Goal: Transaction & Acquisition: Purchase product/service

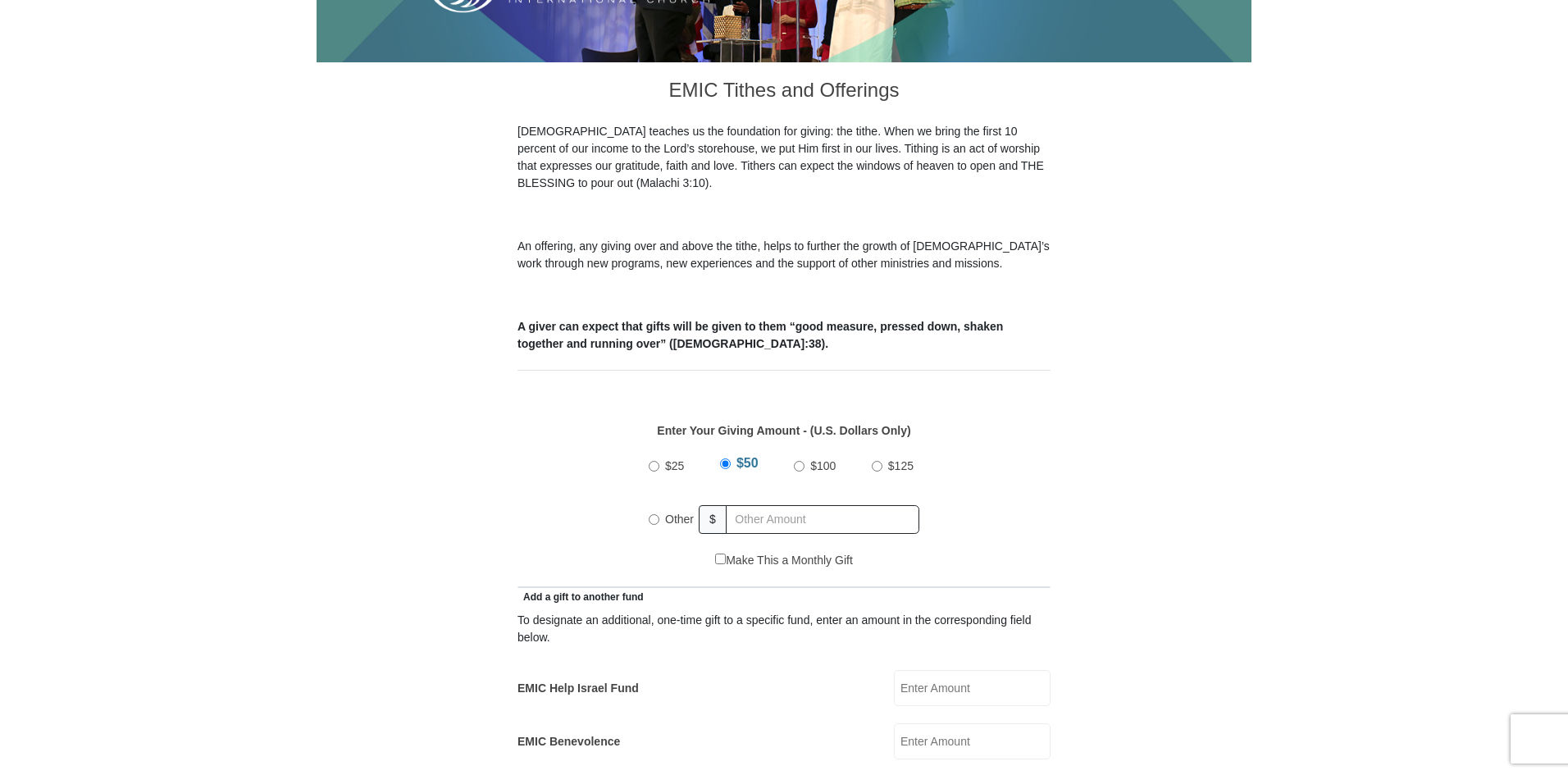
scroll to position [410, 0]
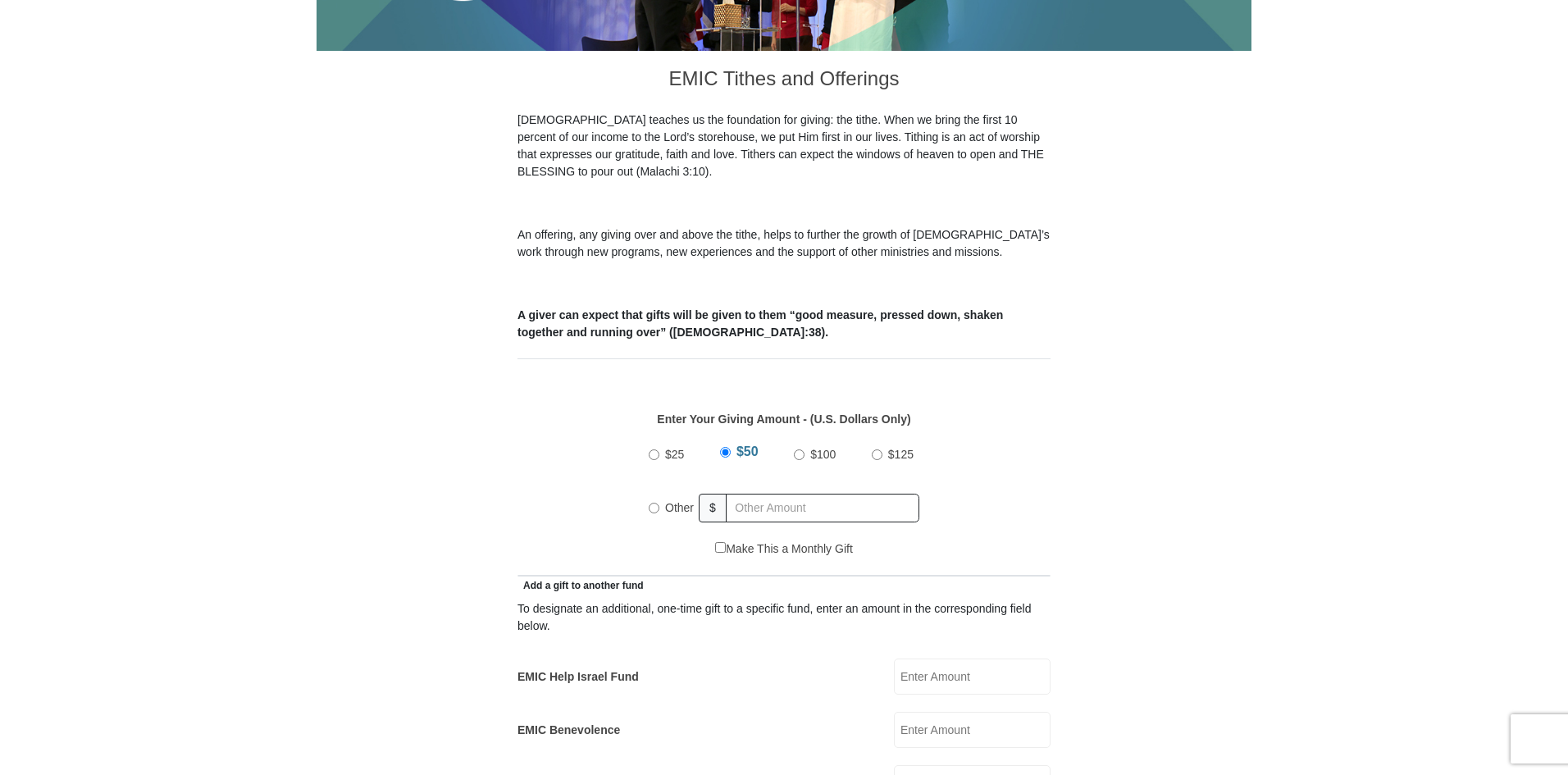
click at [655, 503] on input "Other" at bounding box center [654, 508] width 11 height 11
radio input "true"
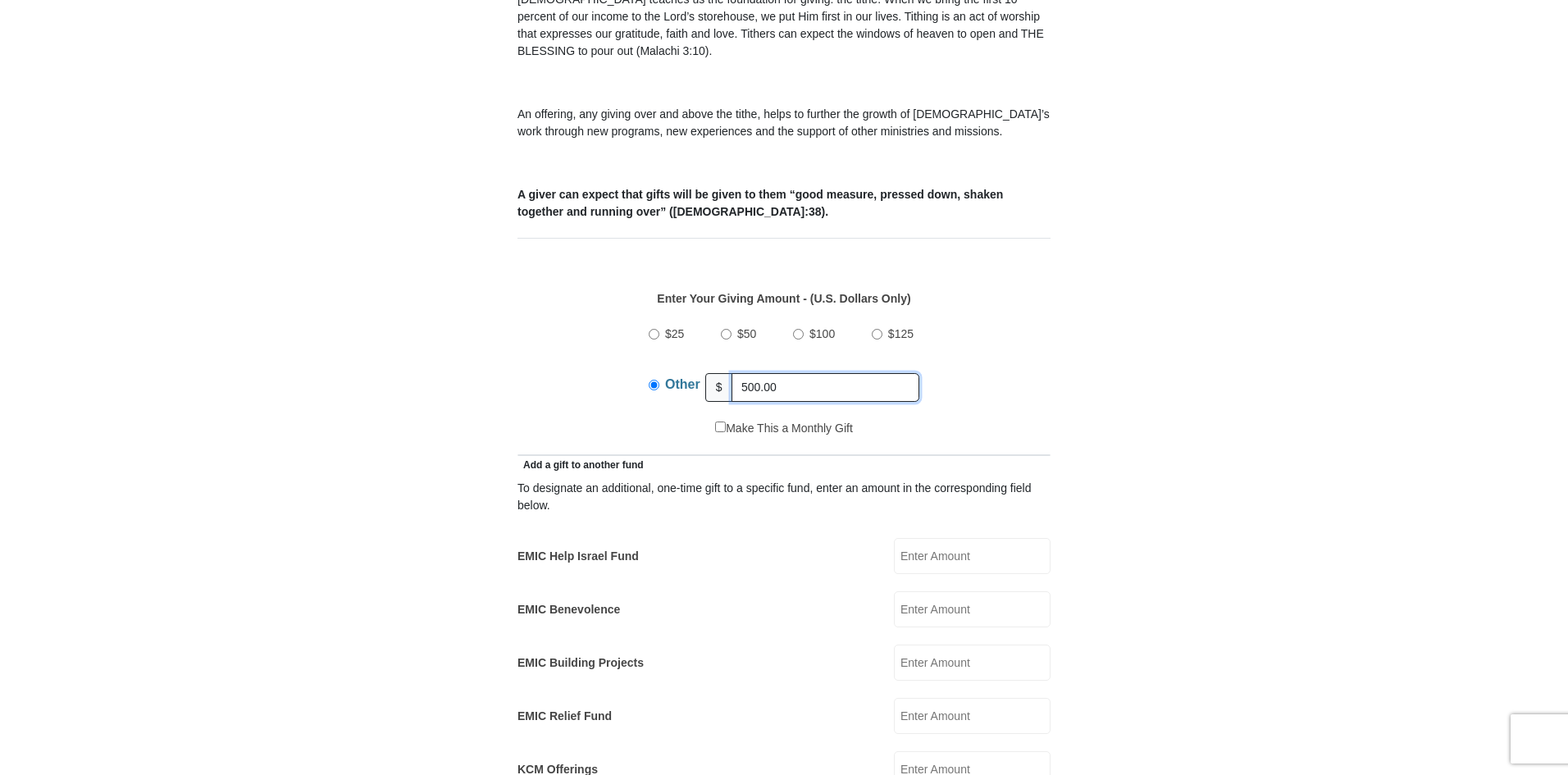
scroll to position [738, 0]
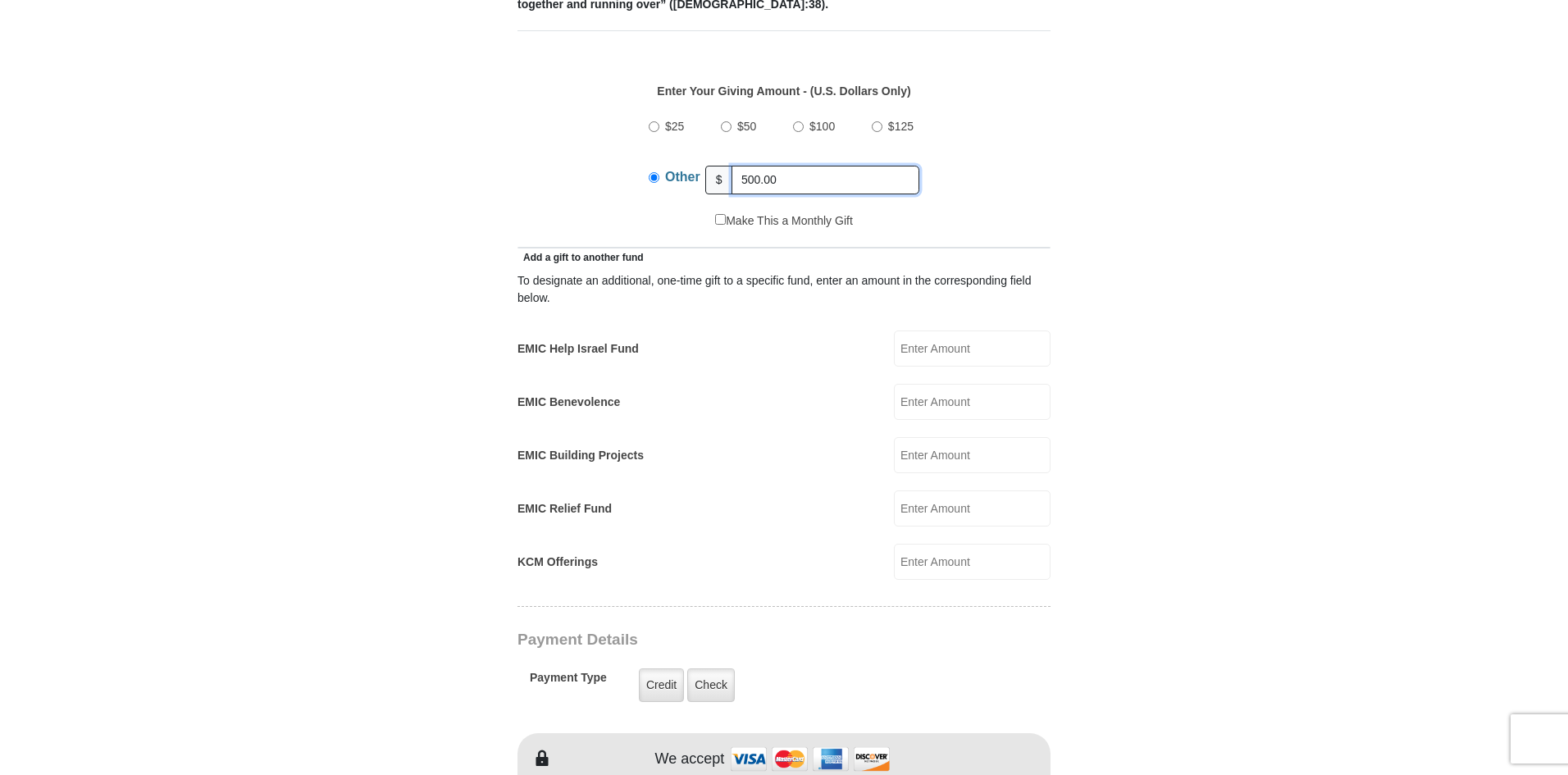
type input "500.00"
click at [948, 331] on input "EMIC Help Israel Fund" at bounding box center [972, 349] width 157 height 36
type input "75.00"
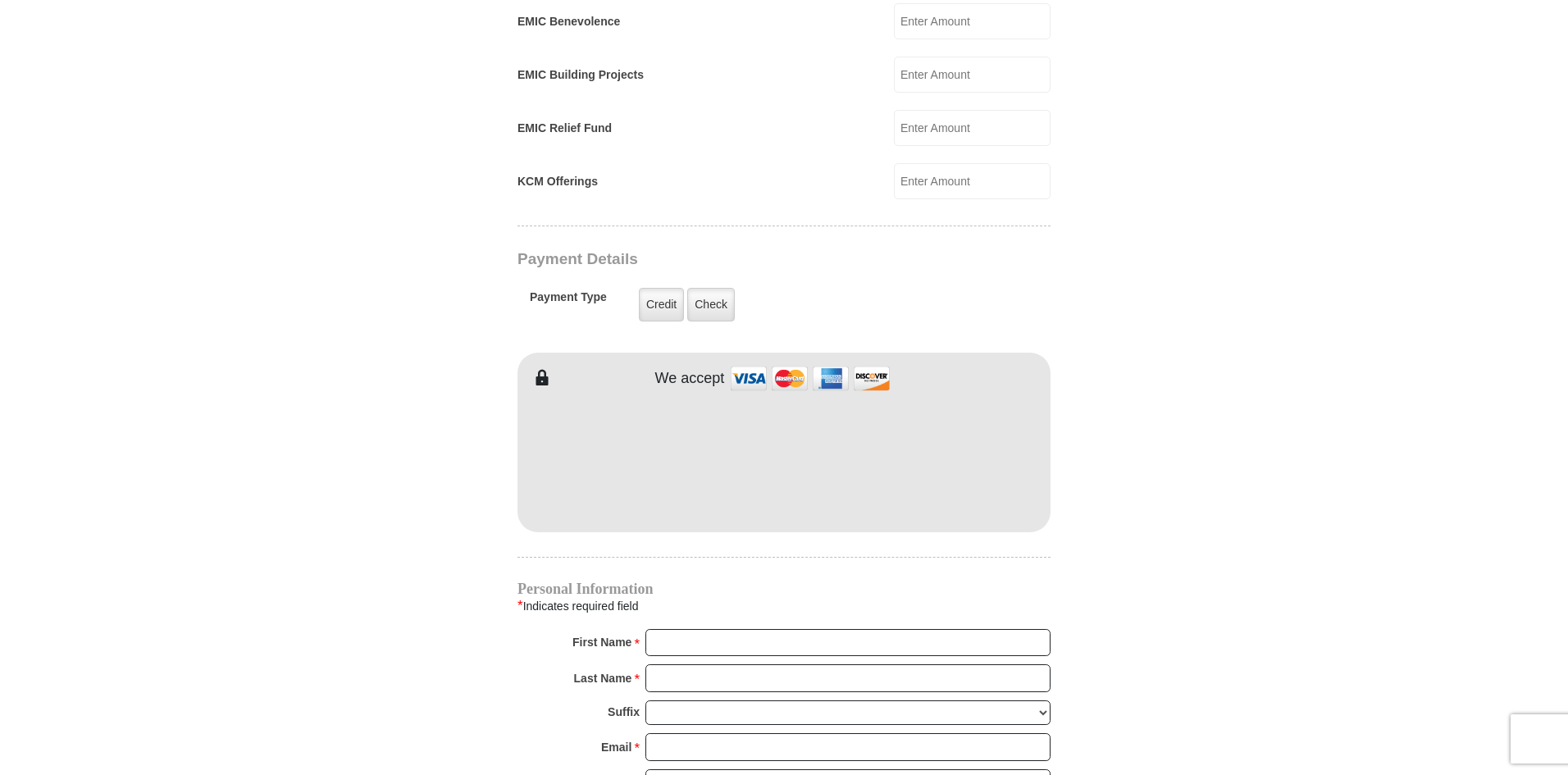
scroll to position [1148, 0]
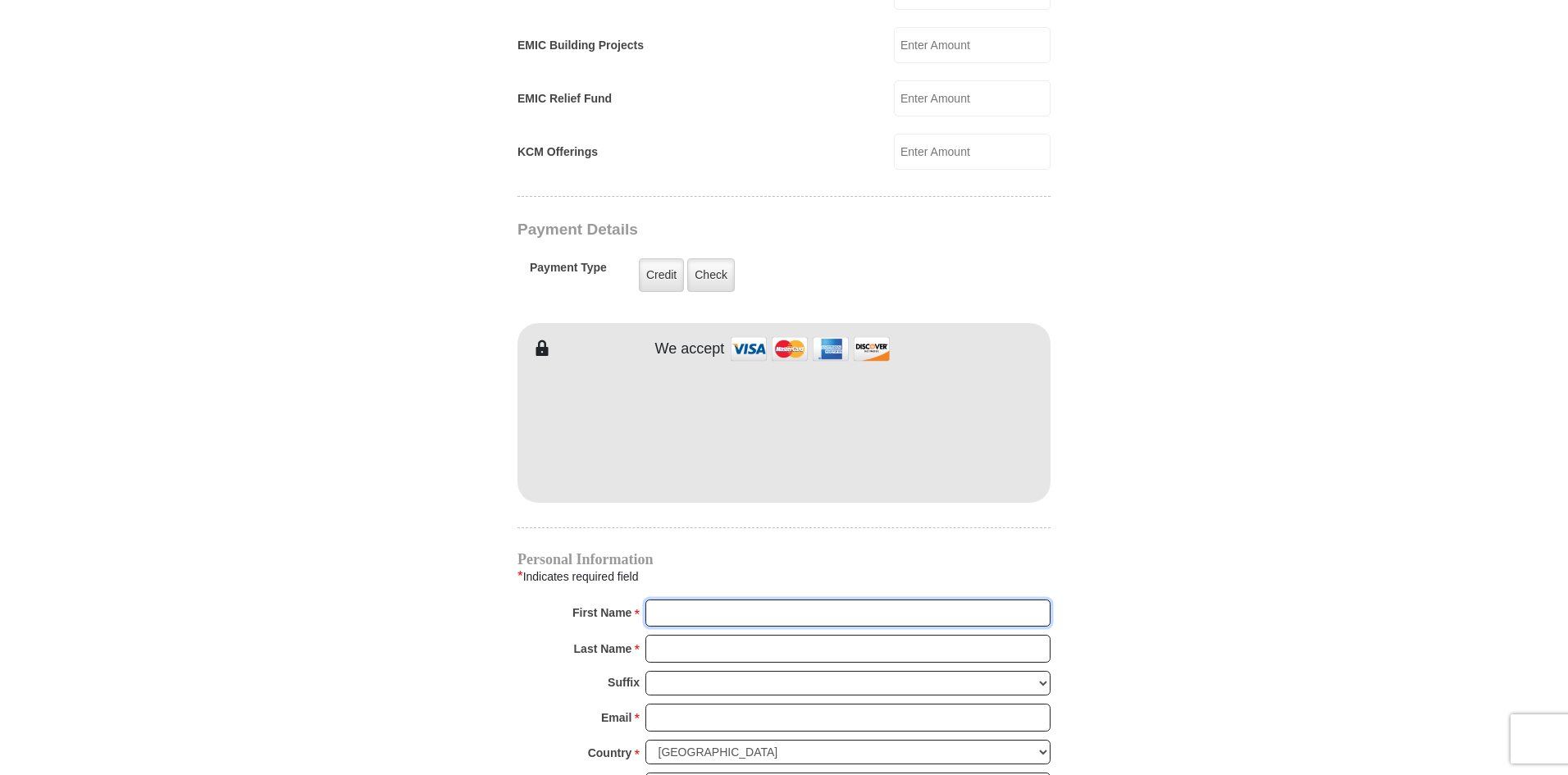
click at [731, 600] on input "First Name *" at bounding box center [847, 614] width 405 height 28
type input "Sharla"
click at [711, 635] on input "Last Name *" at bounding box center [847, 649] width 405 height 28
type input "Jones"
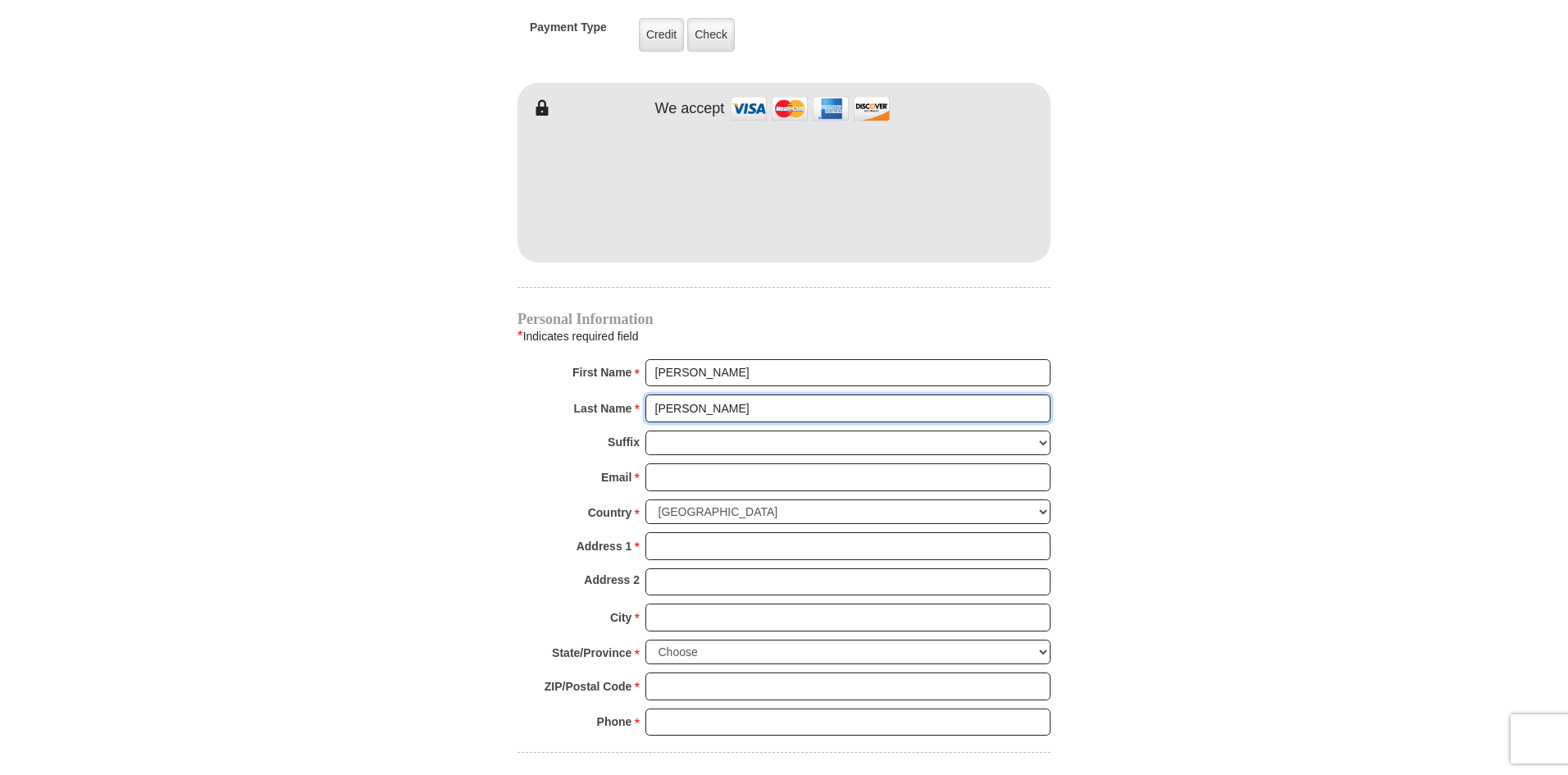
scroll to position [1395, 0]
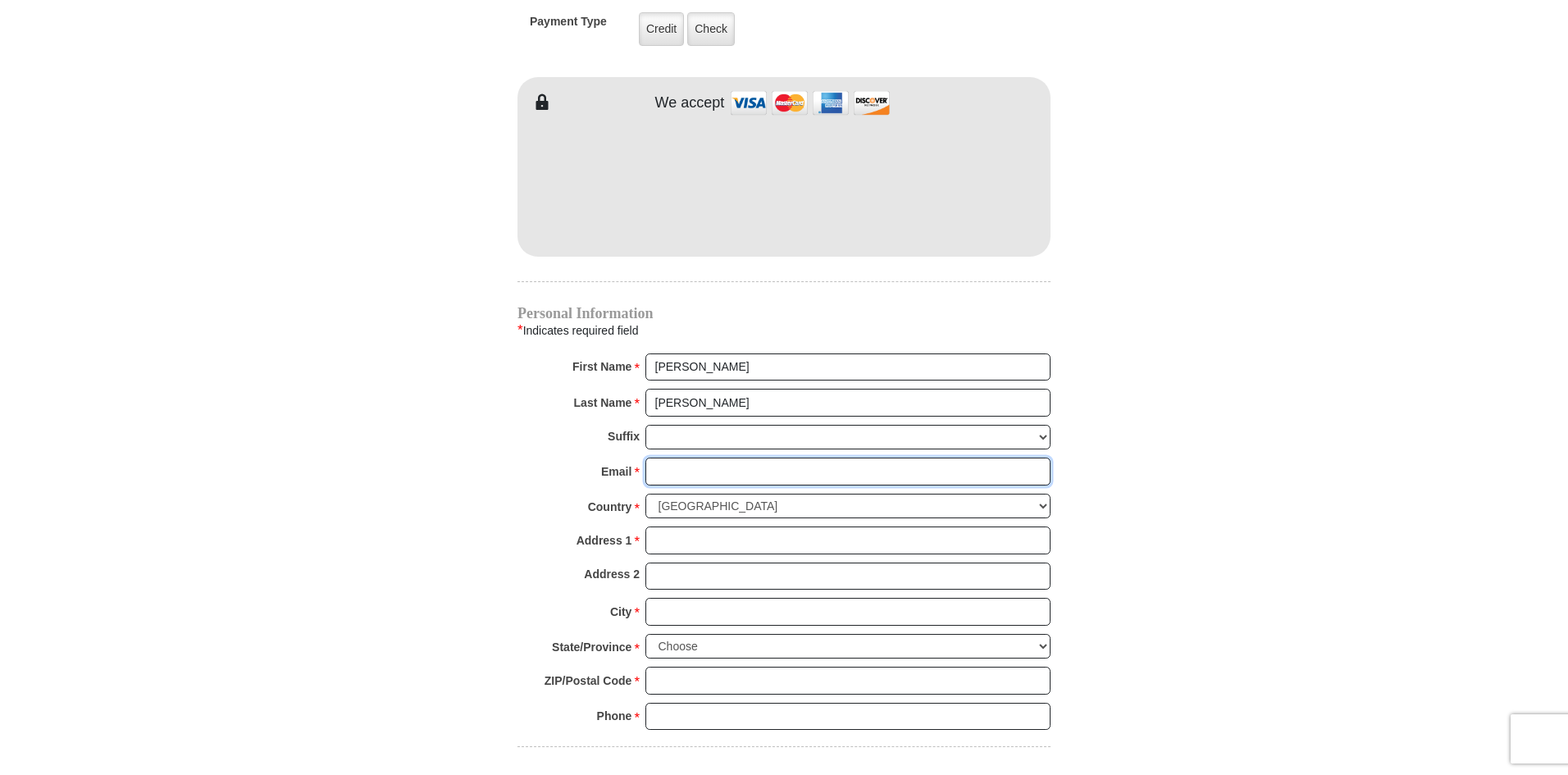
click at [743, 458] on input "Email *" at bounding box center [847, 471] width 405 height 28
type input "sharlajones14@gmail.com"
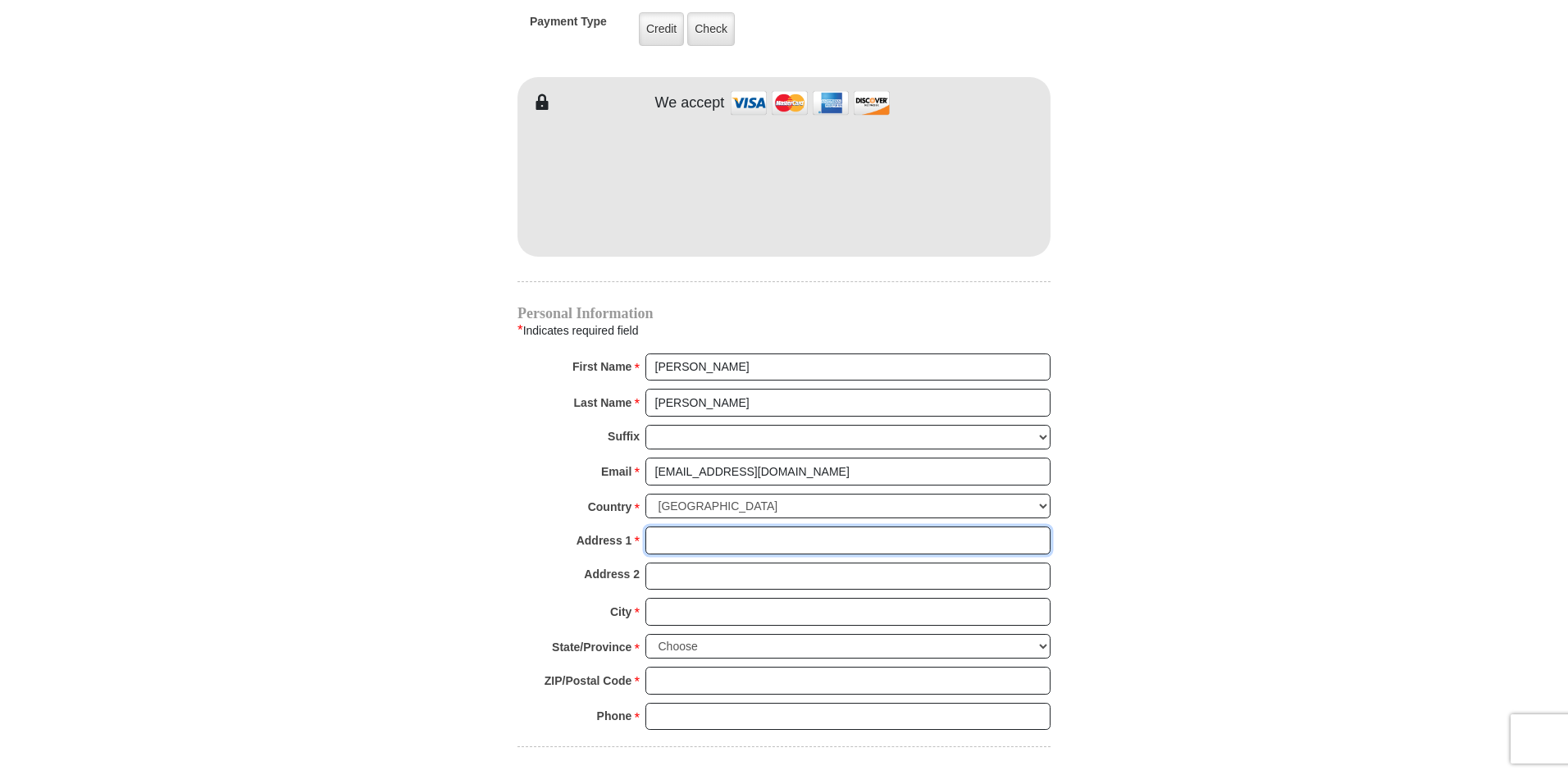
type input "2700 Brittany Lane"
type input "GRAPEVINE"
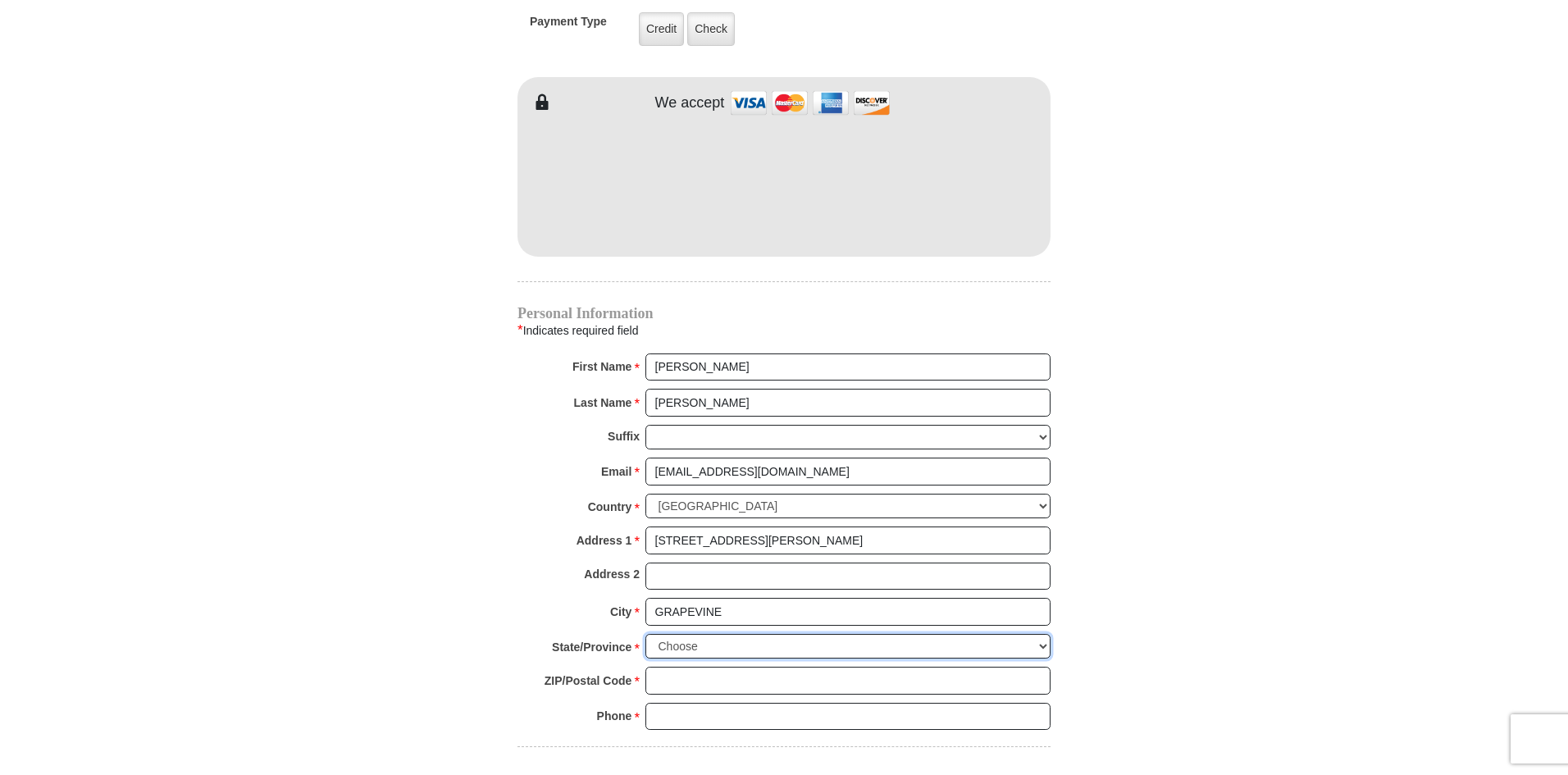
select select "TX"
type input "76051-4321"
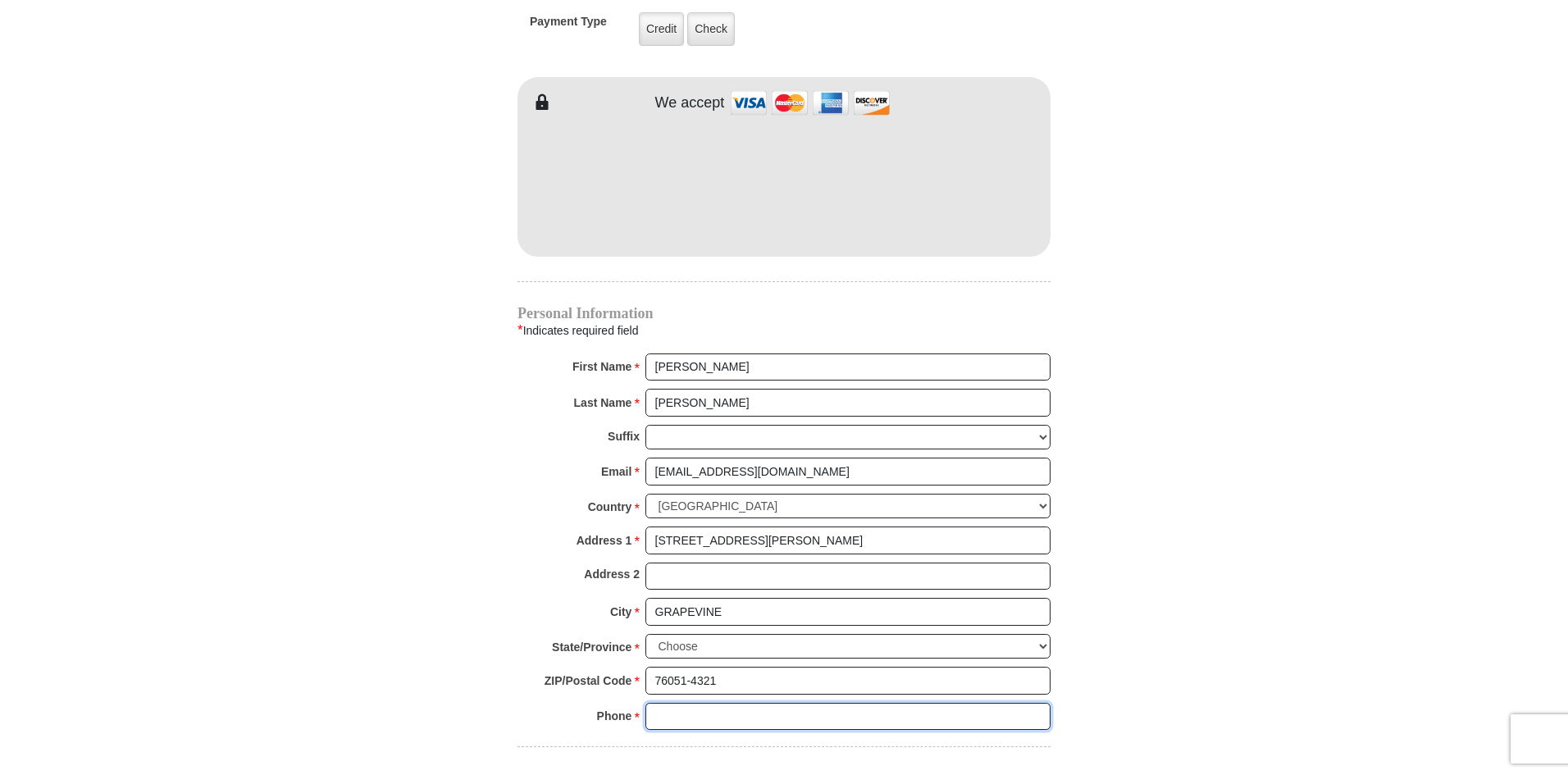
type input "4693582345"
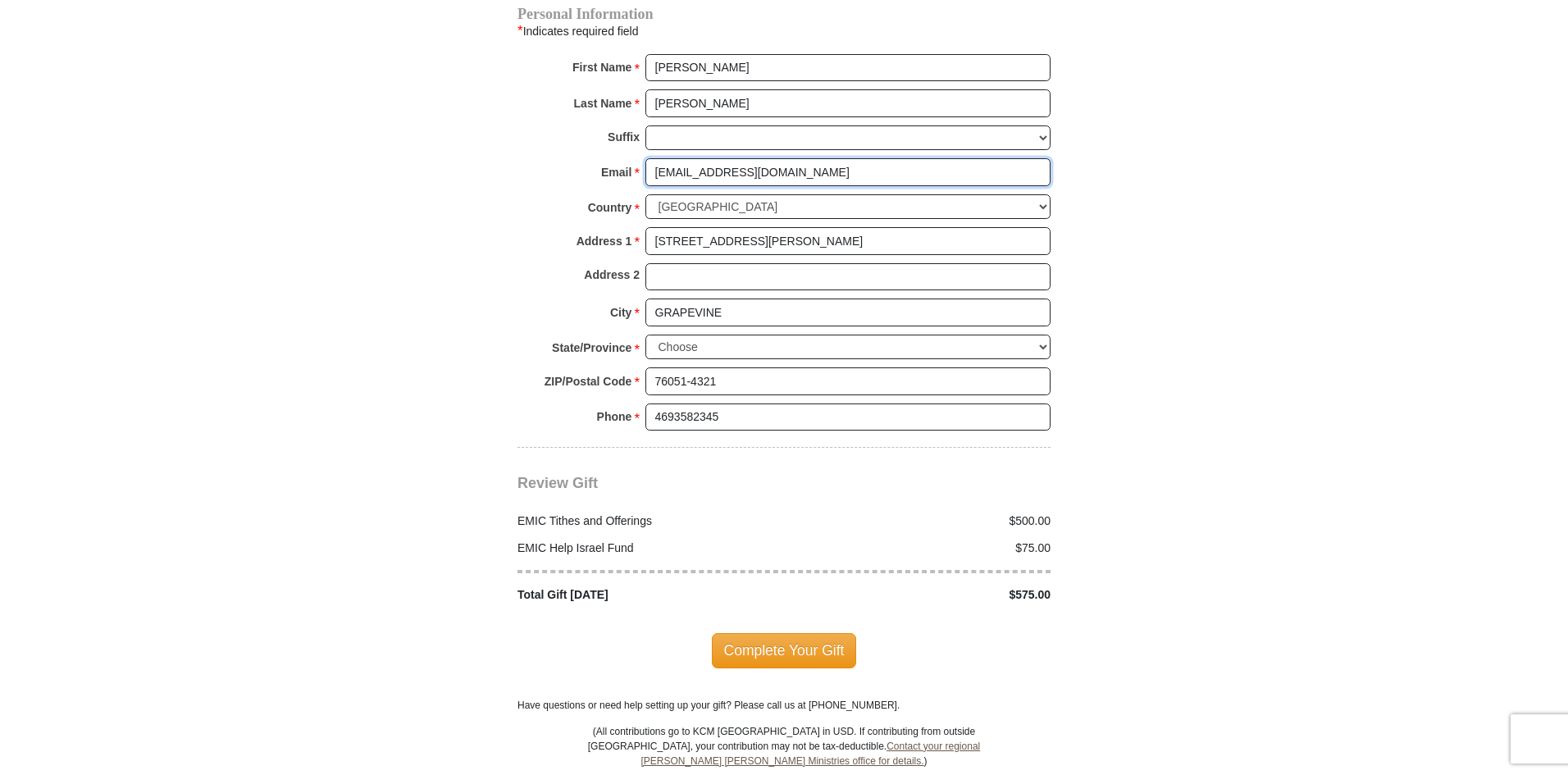
scroll to position [1723, 0]
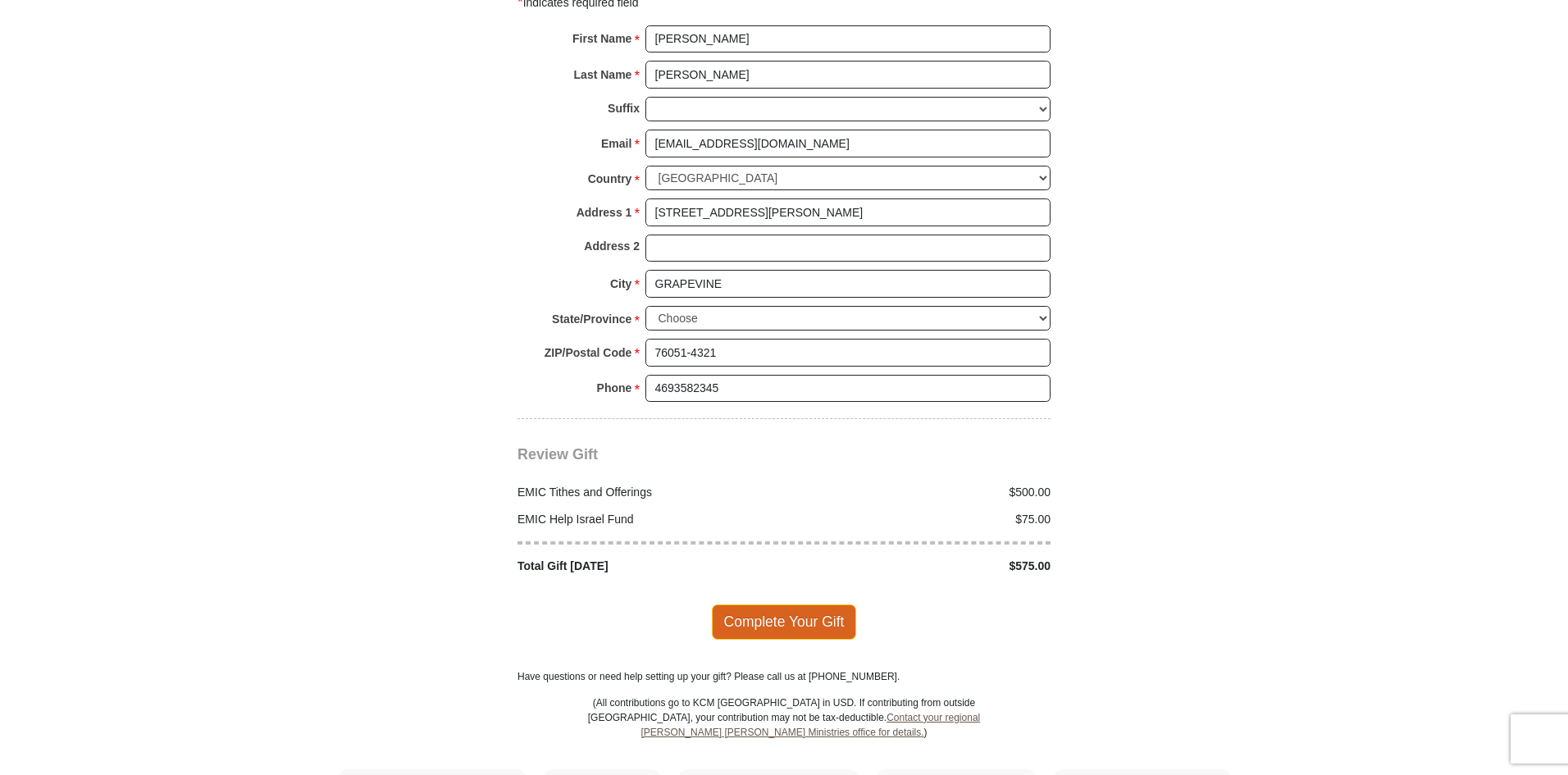
click at [749, 604] on span "Complete Your Gift" at bounding box center [784, 622] width 145 height 34
